Goal: Task Accomplishment & Management: Complete application form

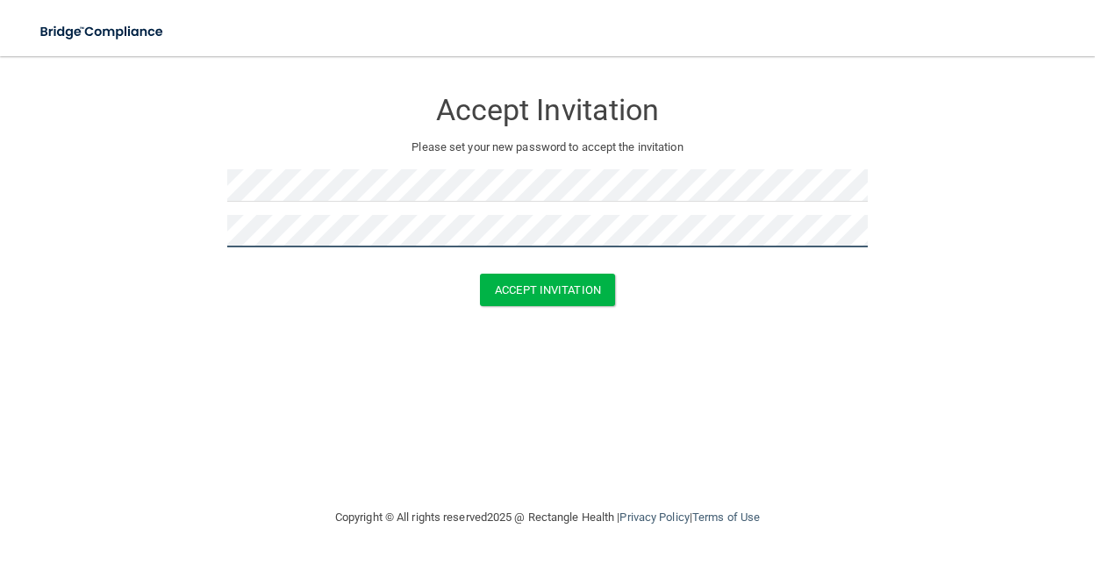
click at [480, 274] on button "Accept Invitation" at bounding box center [547, 290] width 135 height 32
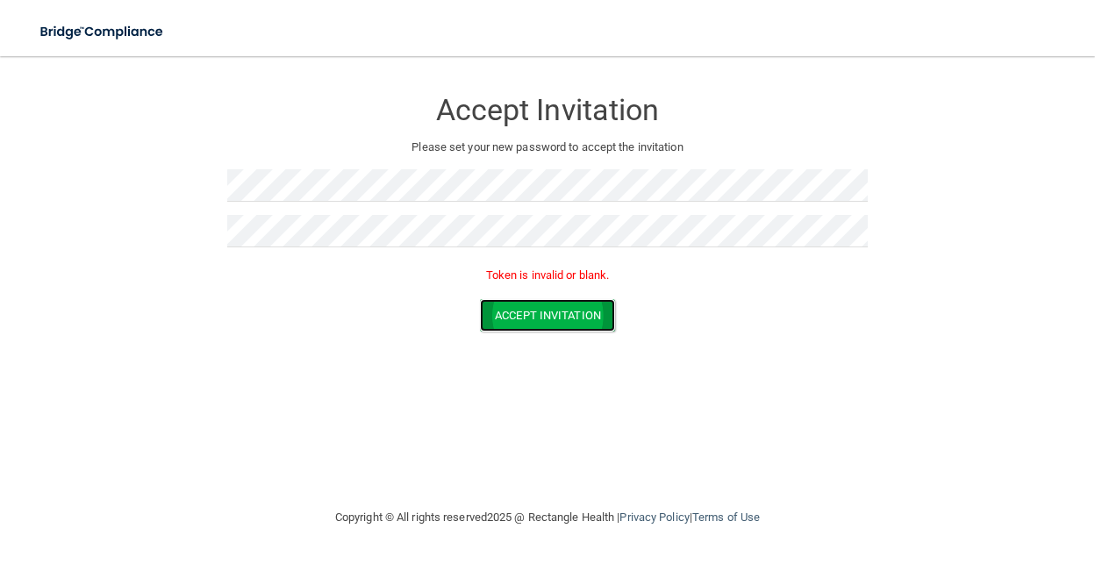
click at [549, 321] on button "Accept Invitation" at bounding box center [547, 315] width 135 height 32
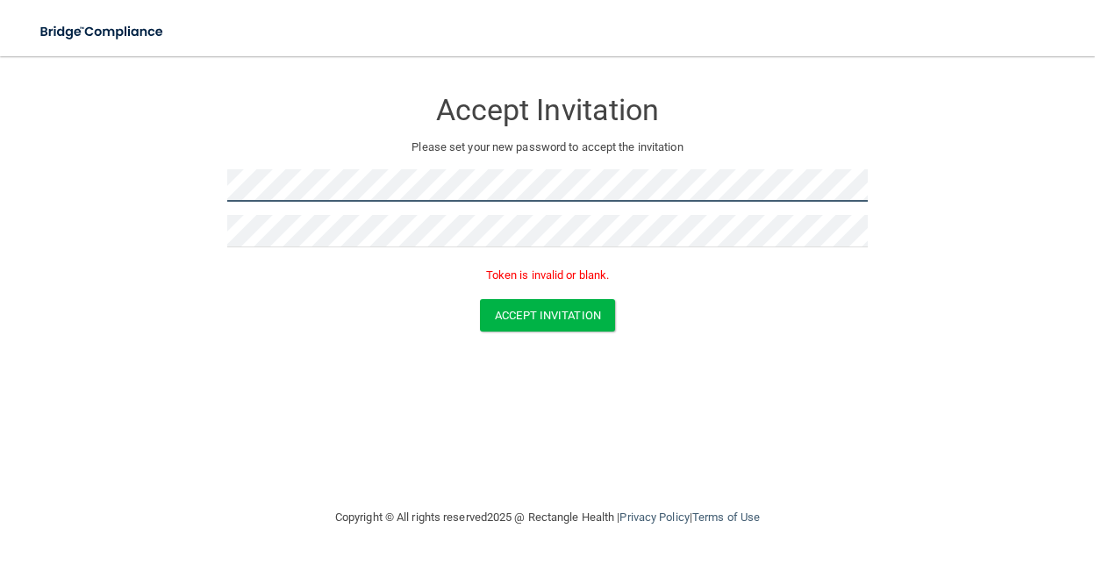
click at [106, 211] on form "Accept Invitation Please set your new password to accept the invitation Token i…" at bounding box center [547, 213] width 1025 height 279
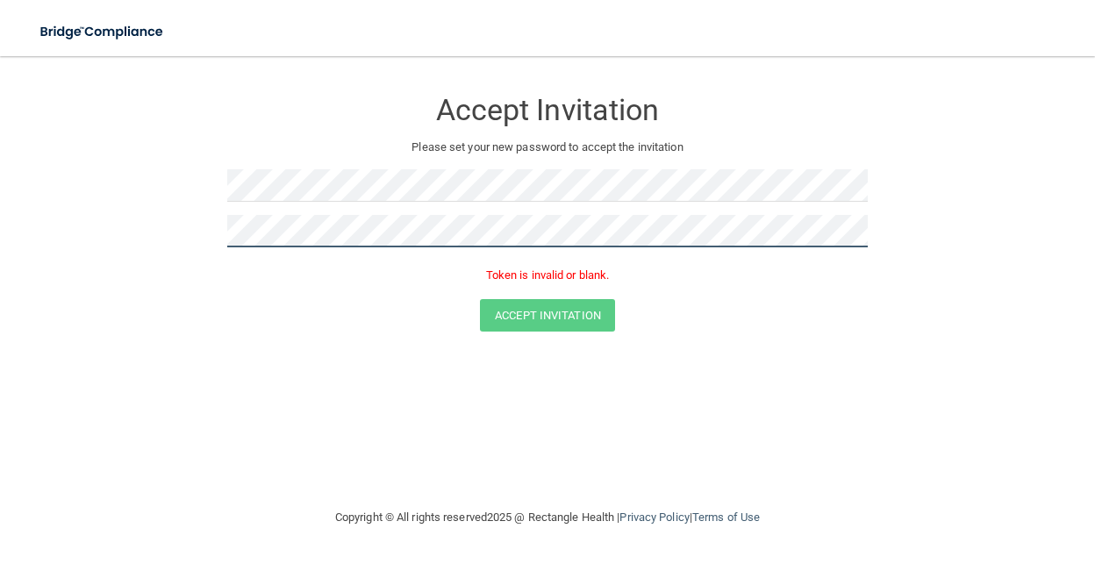
click at [51, 273] on form "Accept Invitation Please set your new password to accept the invitation Token i…" at bounding box center [547, 213] width 1025 height 279
click at [211, 197] on form "Accept Invitation Please set your new password to accept the invitation Token i…" at bounding box center [547, 213] width 1025 height 279
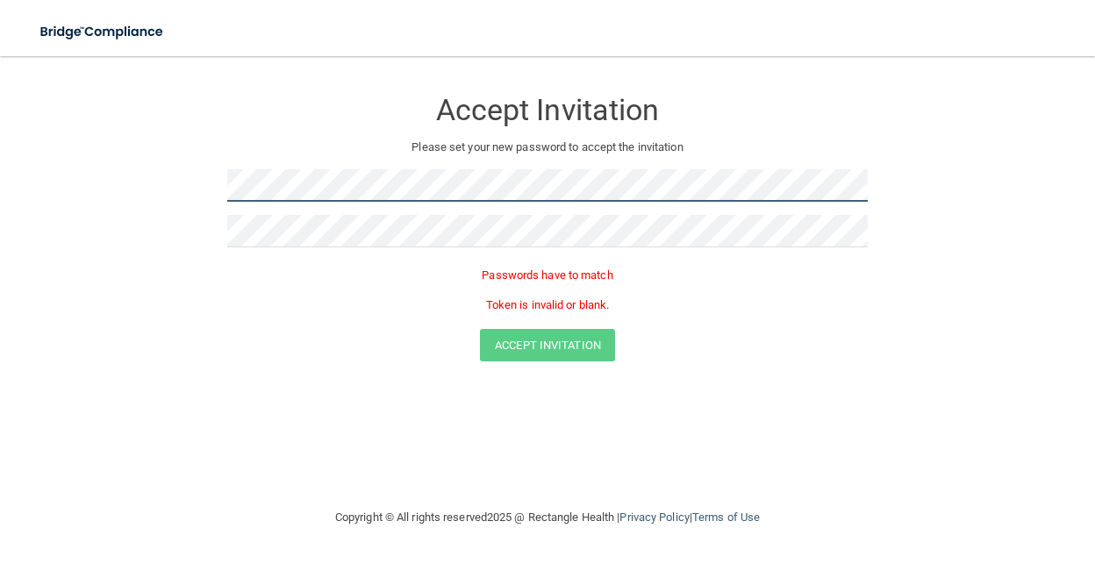
click at [0, 284] on html "Toggle navigation Manage My Enterprise Manage My Location Accept Invitation Ple…" at bounding box center [547, 282] width 1095 height 564
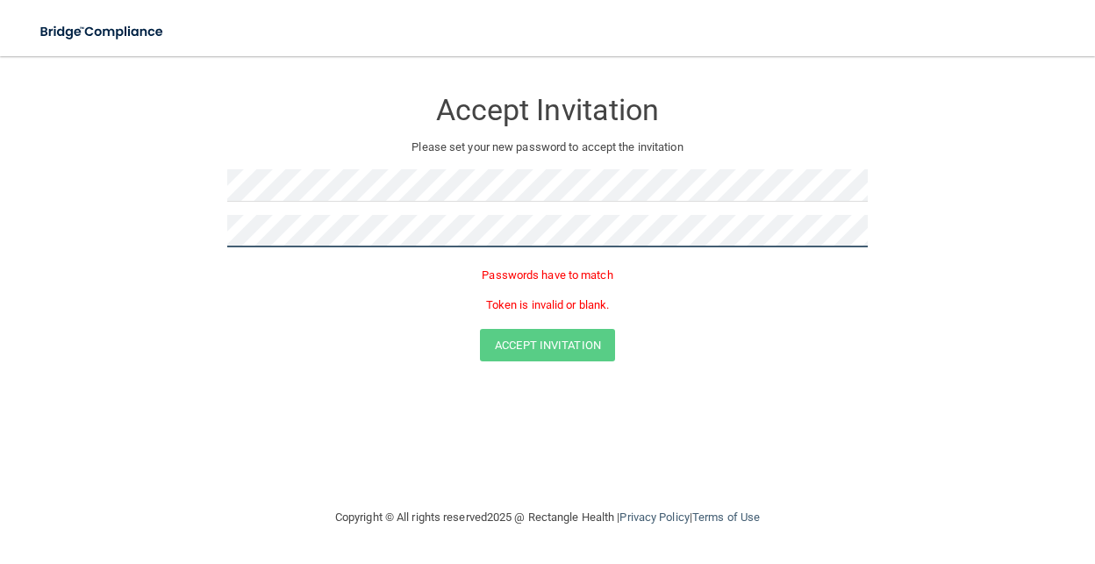
click at [0, 306] on html "Toggle navigation Manage My Enterprise Manage My Location Accept Invitation Ple…" at bounding box center [547, 282] width 1095 height 564
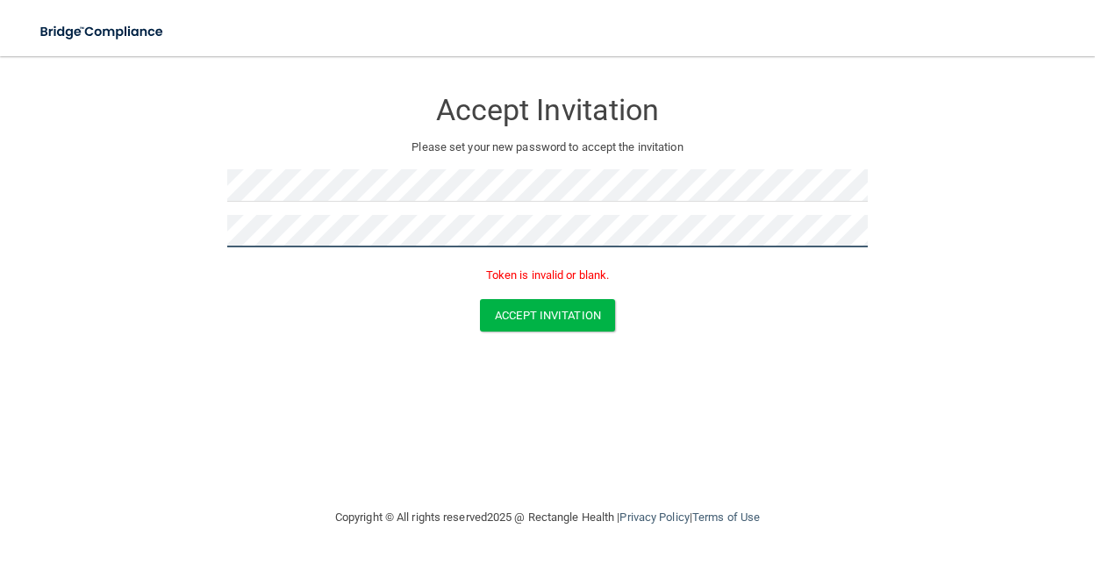
click at [480, 299] on button "Accept Invitation" at bounding box center [547, 315] width 135 height 32
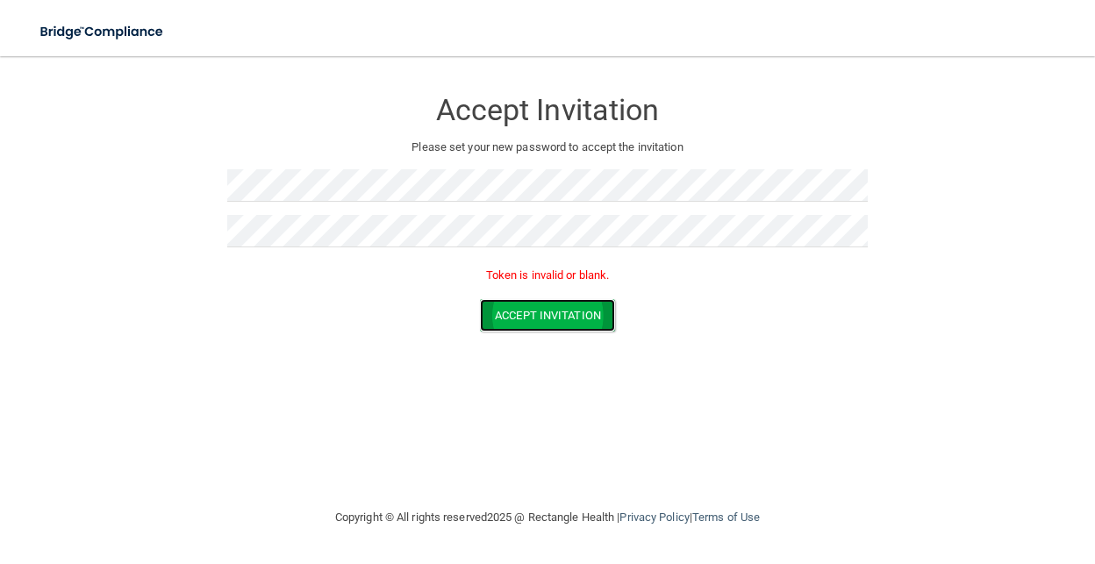
click at [531, 310] on button "Accept Invitation" at bounding box center [547, 315] width 135 height 32
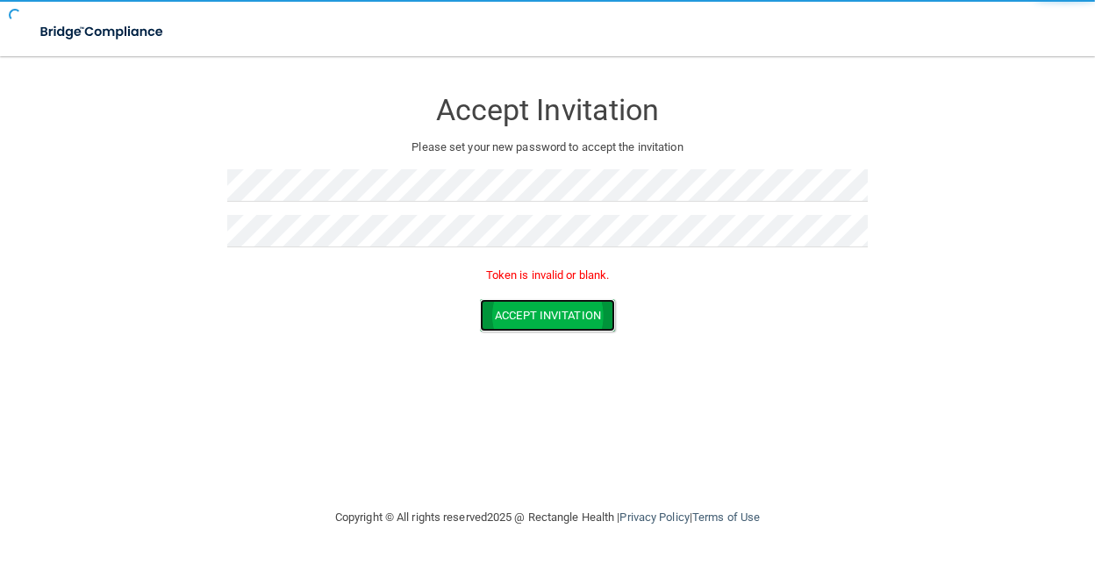
click at [531, 310] on button "Accept Invitation" at bounding box center [547, 315] width 135 height 32
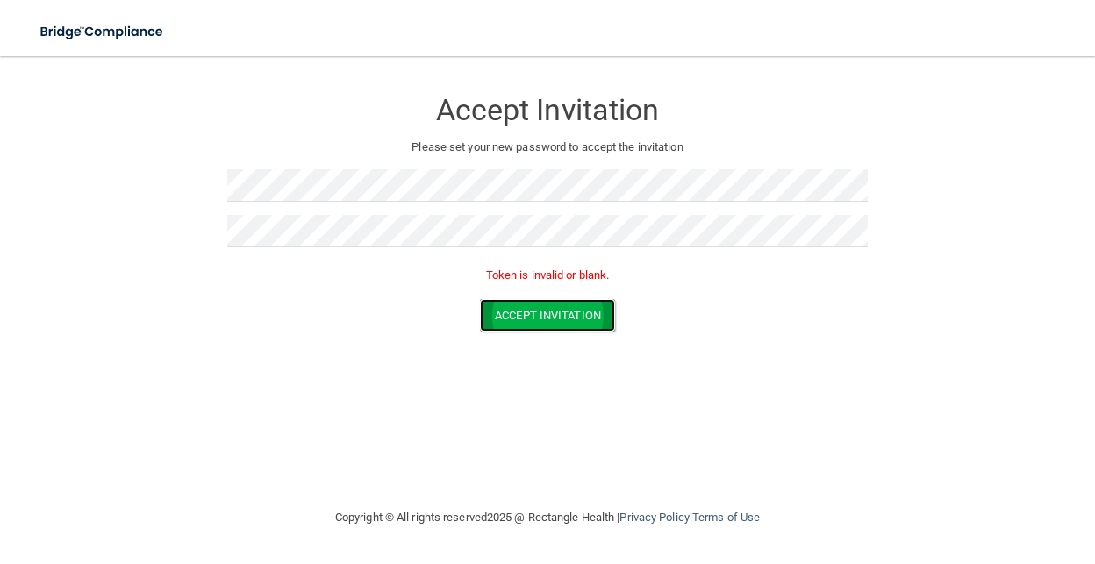
click at [531, 310] on button "Accept Invitation" at bounding box center [547, 315] width 135 height 32
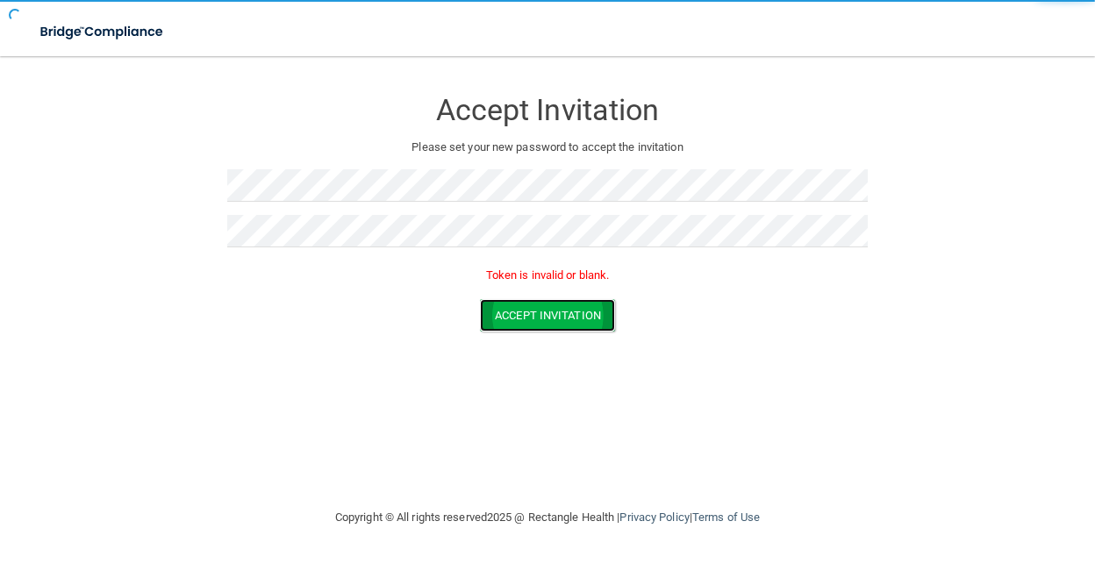
click at [531, 310] on button "Accept Invitation" at bounding box center [547, 315] width 135 height 32
